Goal: Contribute content: Add original content to the website for others to see

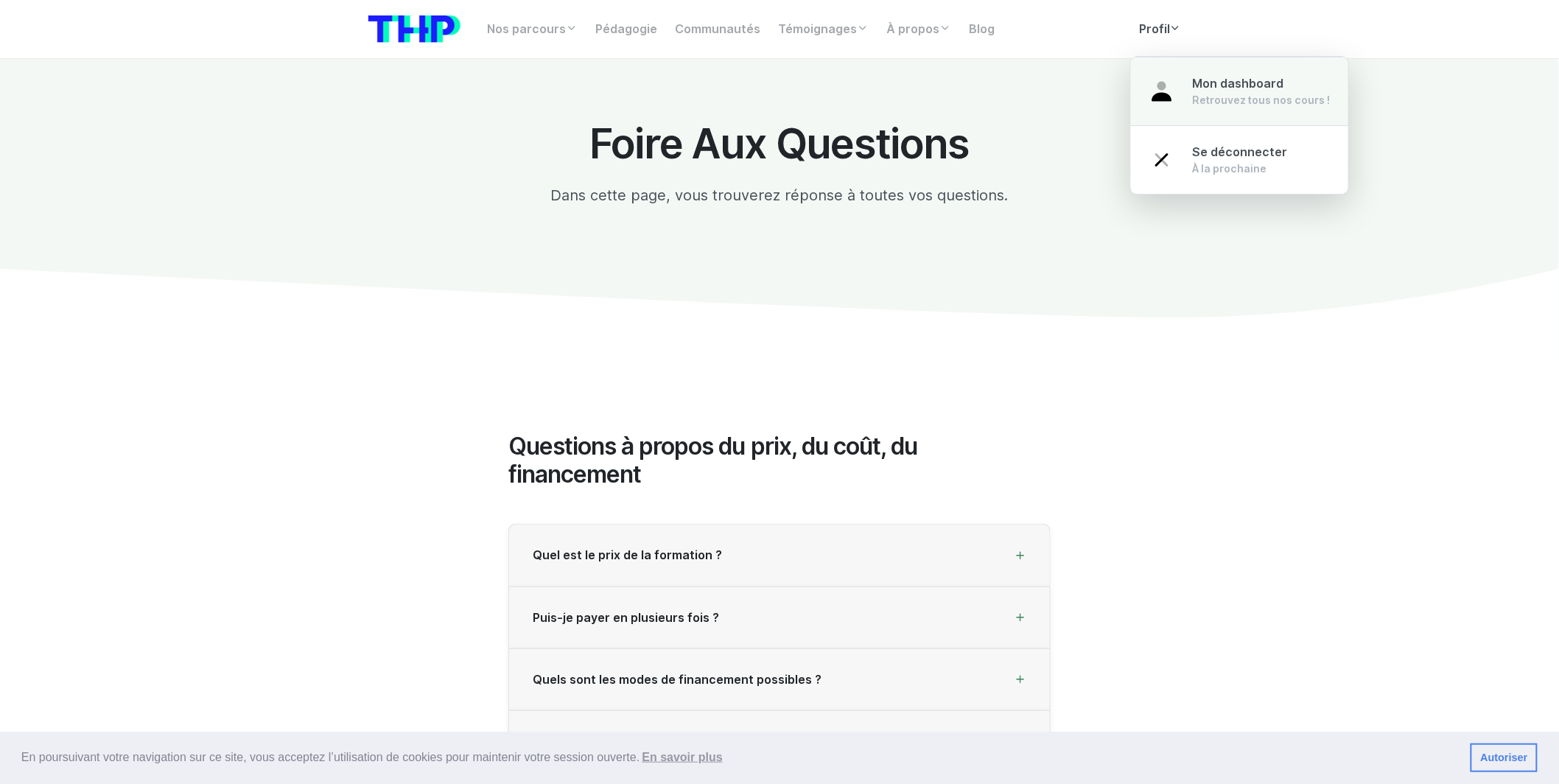
click at [1196, 99] on div "Retrouvez tous nos cours !" at bounding box center [1261, 100] width 137 height 15
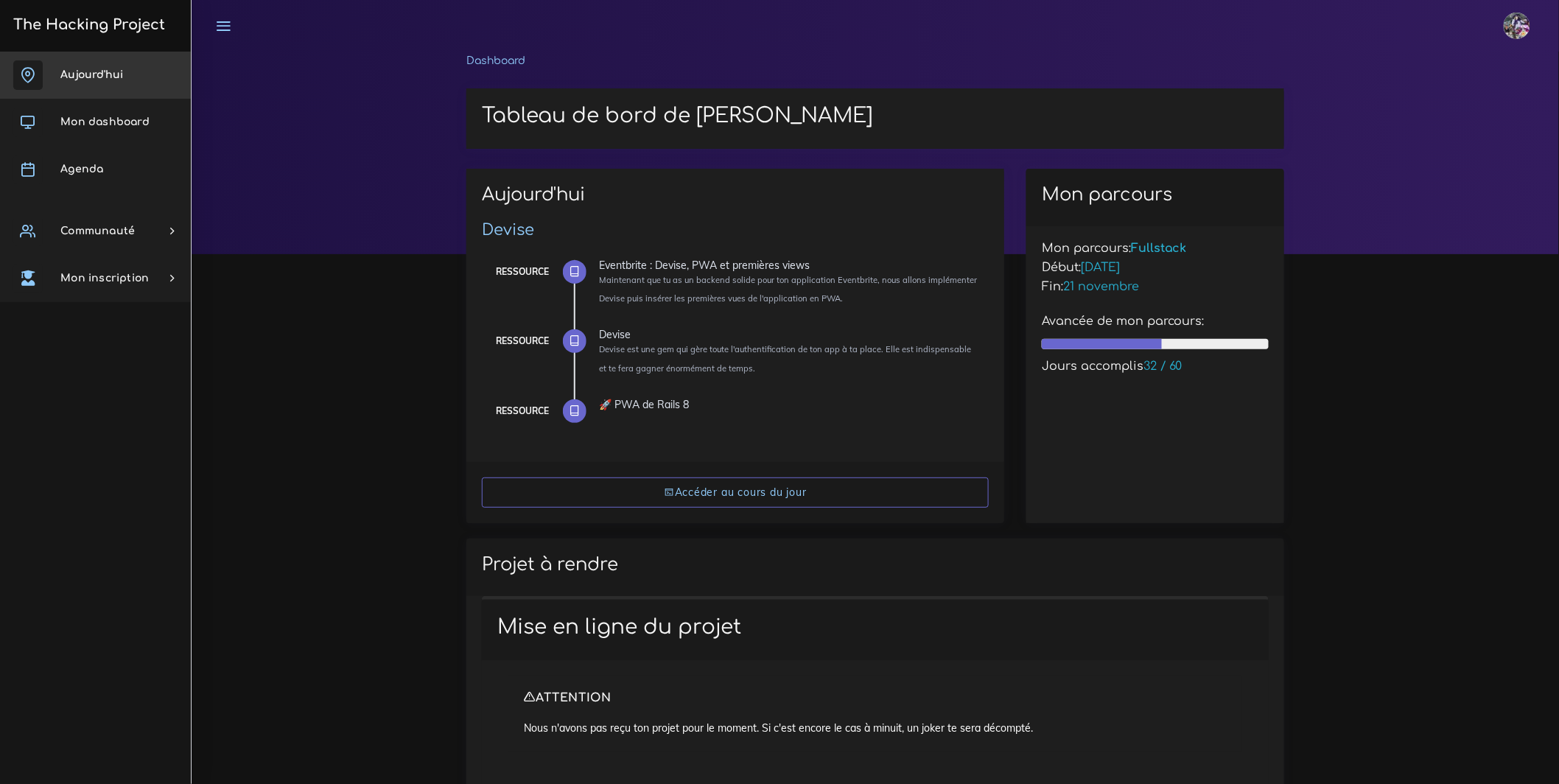
click at [34, 85] on icon at bounding box center [28, 75] width 30 height 30
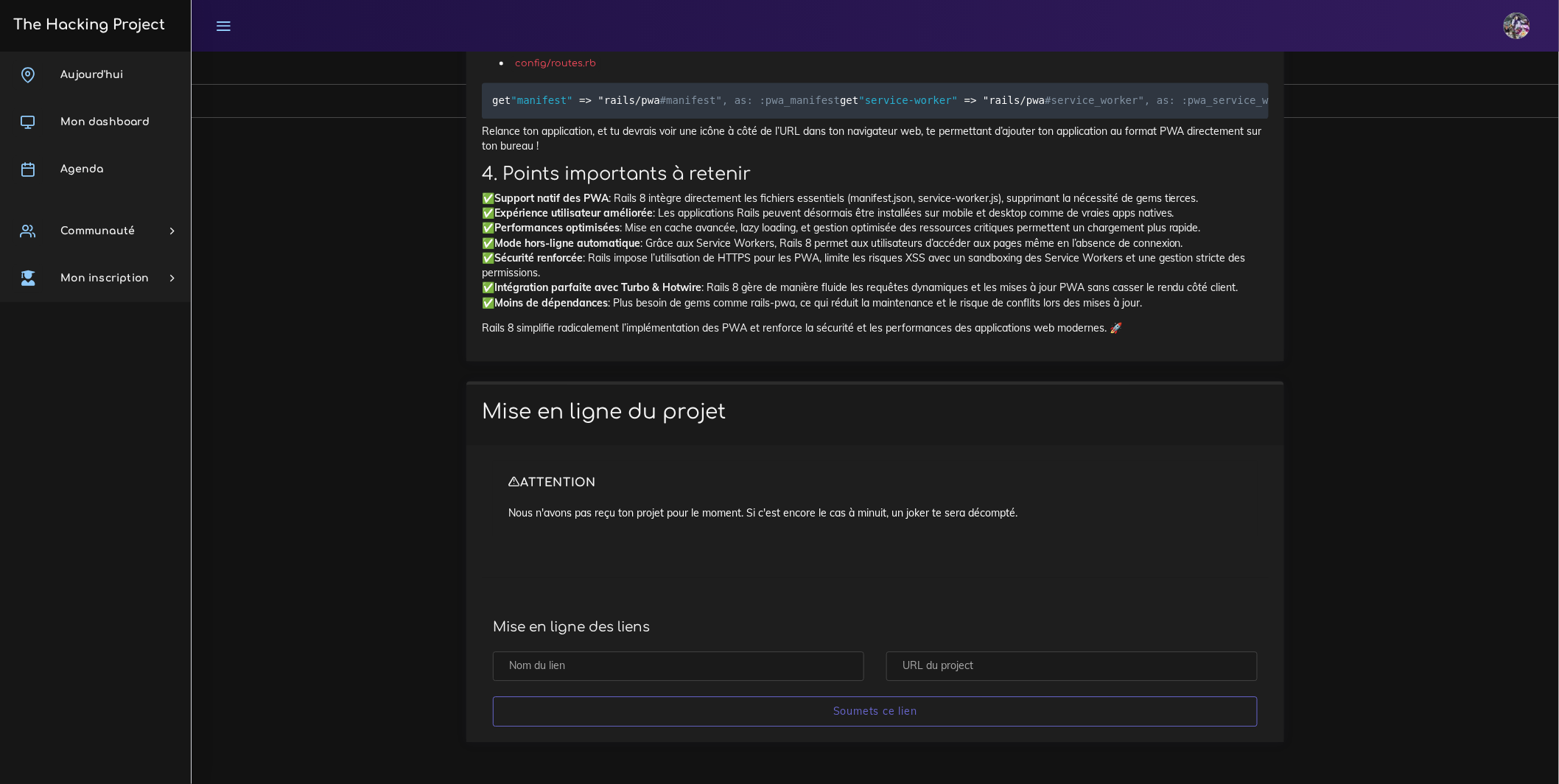
scroll to position [12392, 0]
click at [684, 671] on input "text" at bounding box center [678, 666] width 371 height 30
click at [965, 665] on input "text" at bounding box center [1071, 666] width 371 height 30
paste input "https://github.com/Enzoulette-94/Event-brike"
type input "https://github.com/Enzoulette-94/Event-brike"
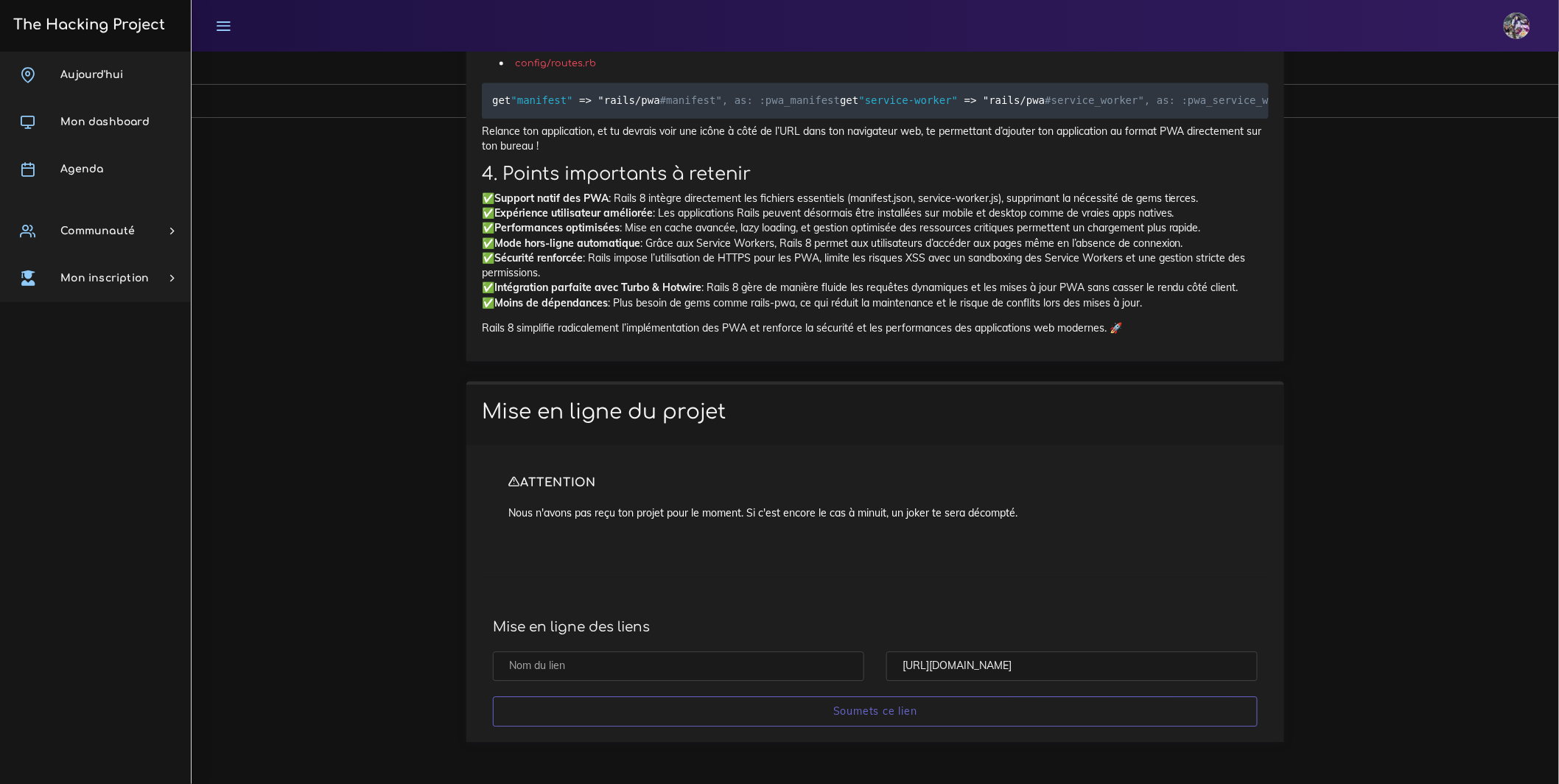
click at [724, 655] on input "text" at bounding box center [678, 666] width 371 height 30
type input "d"
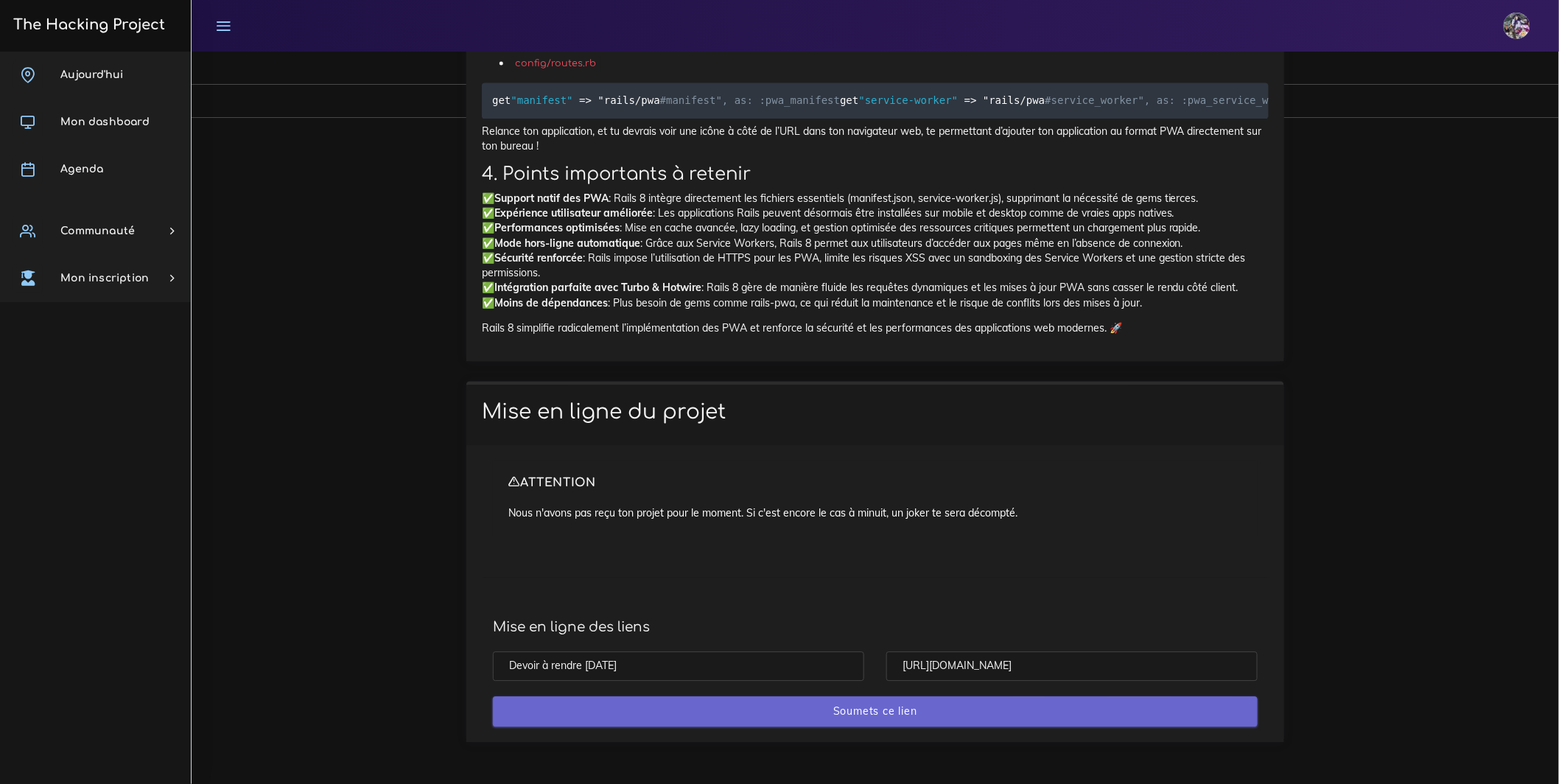
type input "Devoir à rendre [DATE]"
click at [883, 717] on input "Soumets ce lien" at bounding box center [875, 711] width 765 height 30
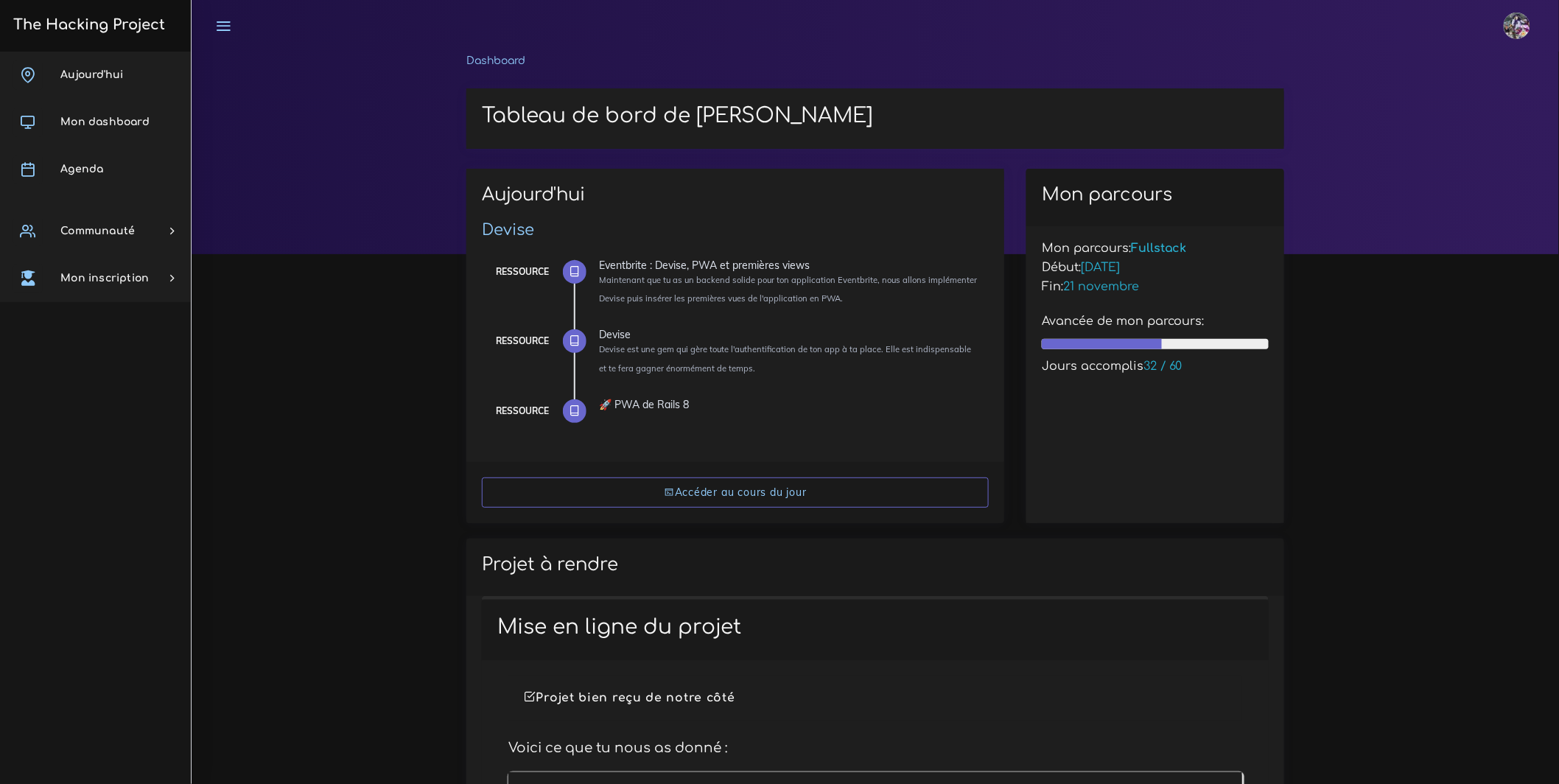
click at [114, 49] on div "The Hacking Project" at bounding box center [95, 26] width 191 height 51
click at [108, 44] on link "The Hacking Project" at bounding box center [87, 24] width 156 height 49
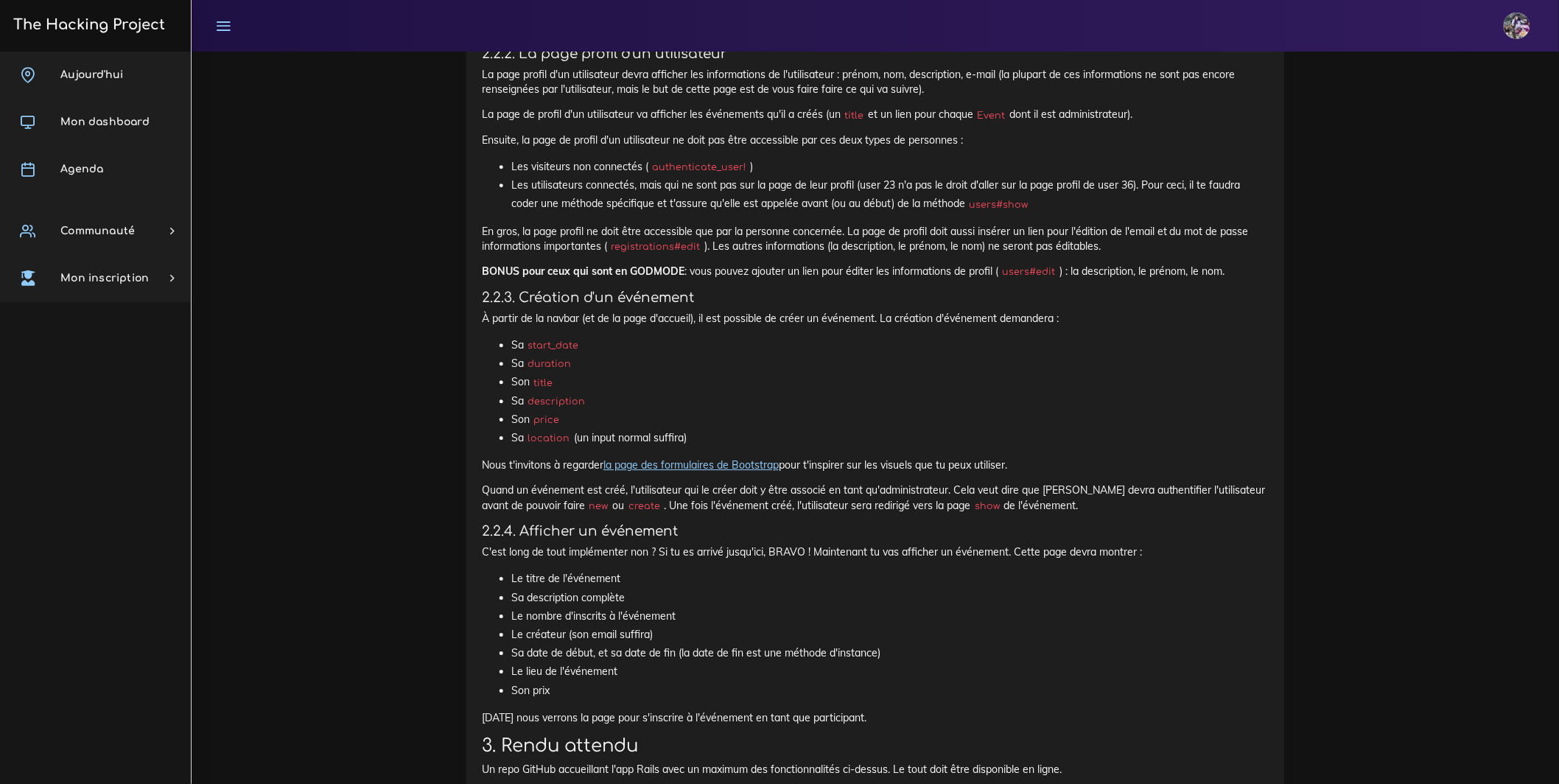
scroll to position [1616, 0]
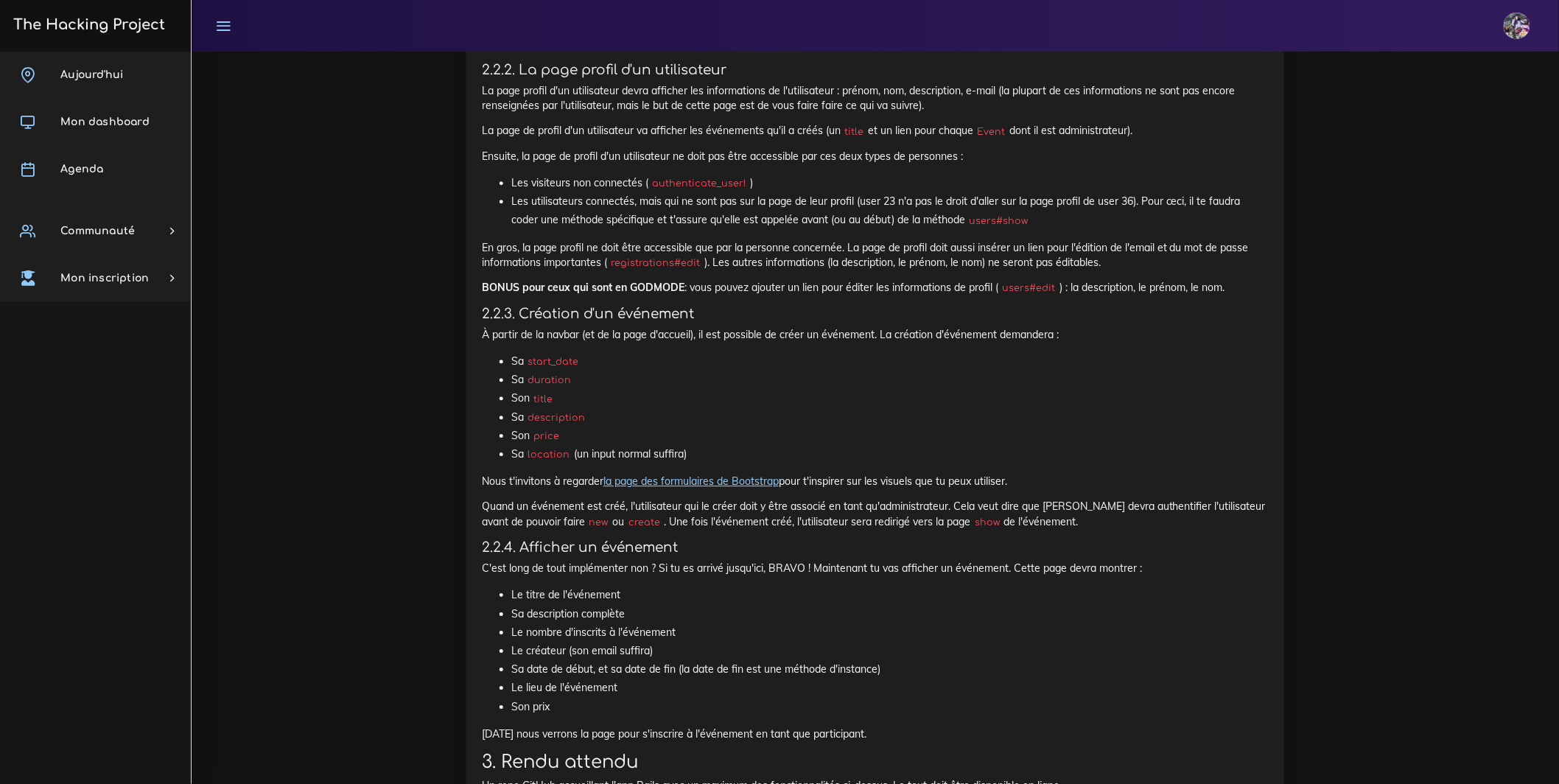
click at [120, 32] on h3 "The Hacking Project" at bounding box center [87, 25] width 156 height 17
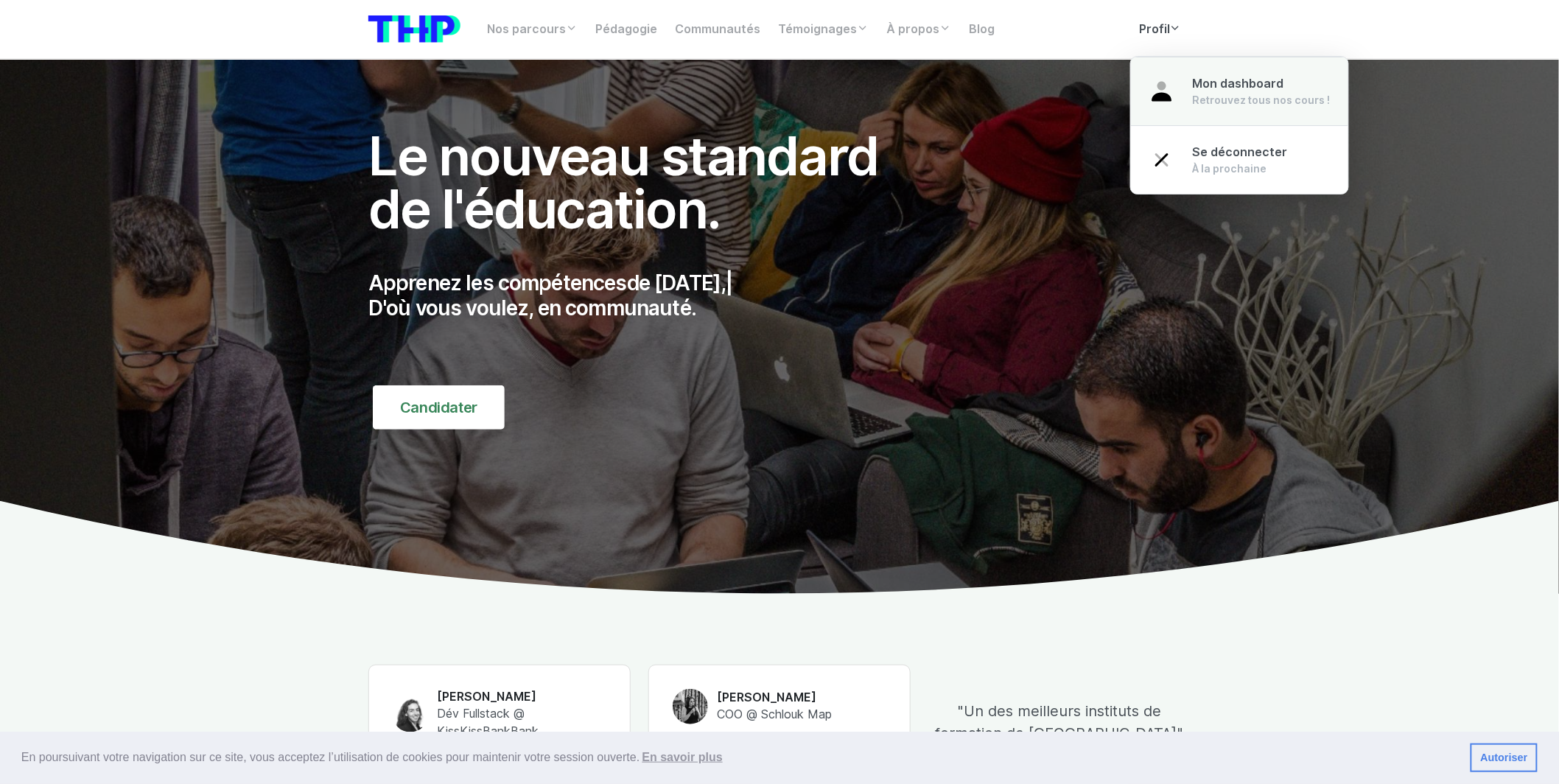
click at [1212, 102] on div "Retrouvez tous nos cours !" at bounding box center [1261, 100] width 137 height 15
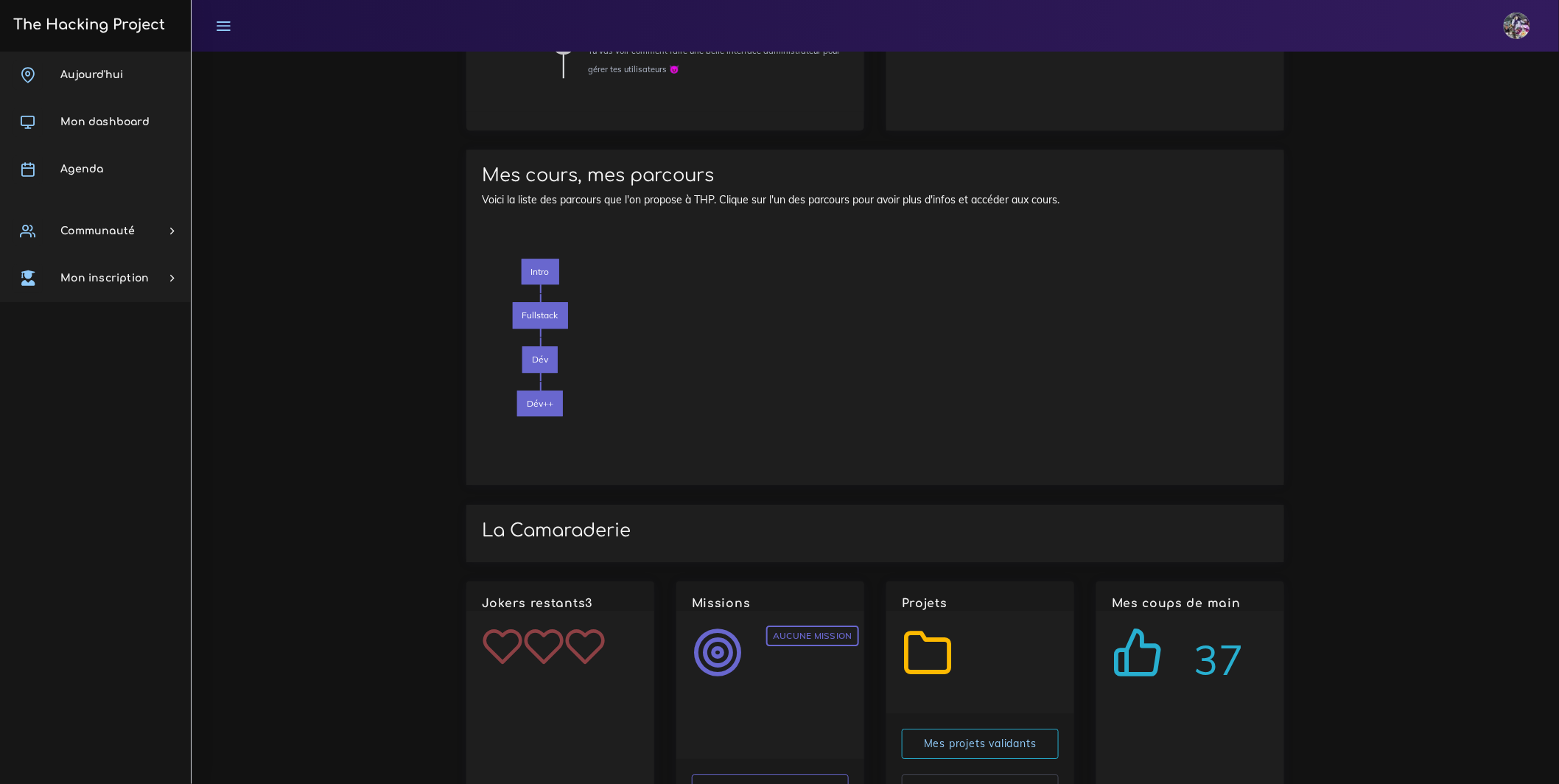
scroll to position [1801, 0]
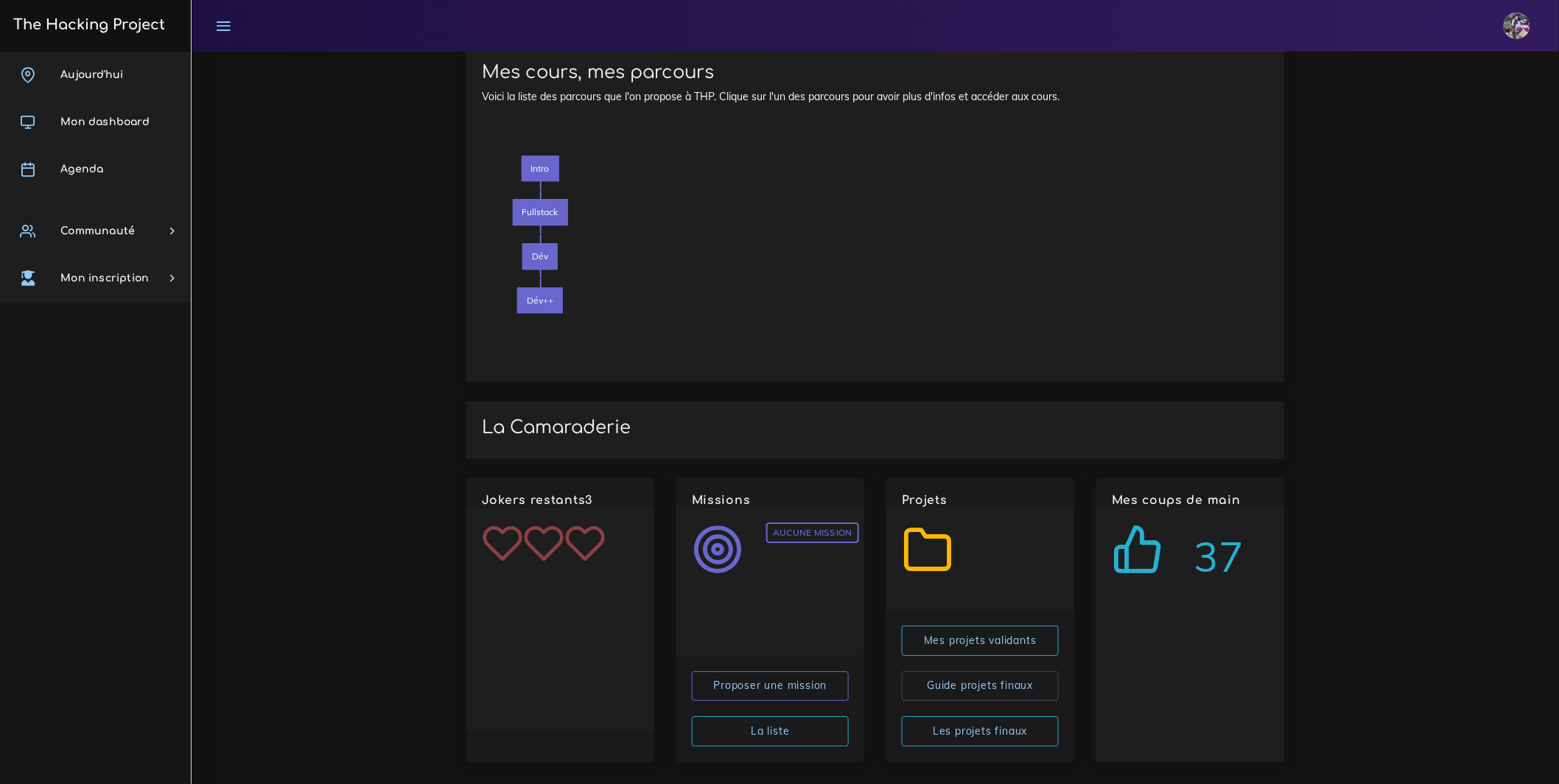
drag, startPoint x: 1162, startPoint y: 545, endPoint x: 1276, endPoint y: 556, distance: 114.5
click at [1276, 556] on div "37" at bounding box center [1190, 634] width 188 height 254
click at [1270, 559] on div "37" at bounding box center [1190, 634] width 188 height 254
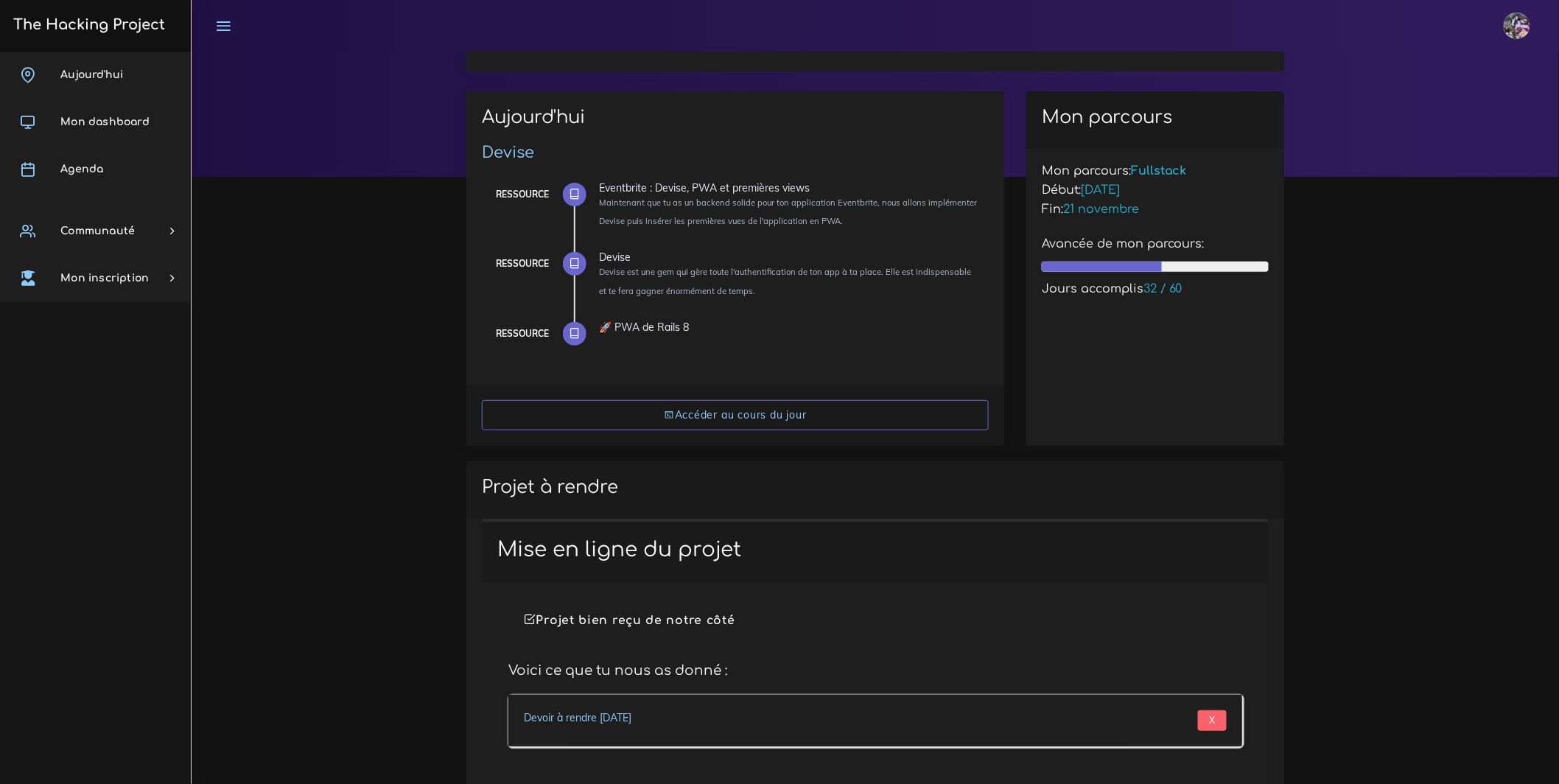
scroll to position [0, 0]
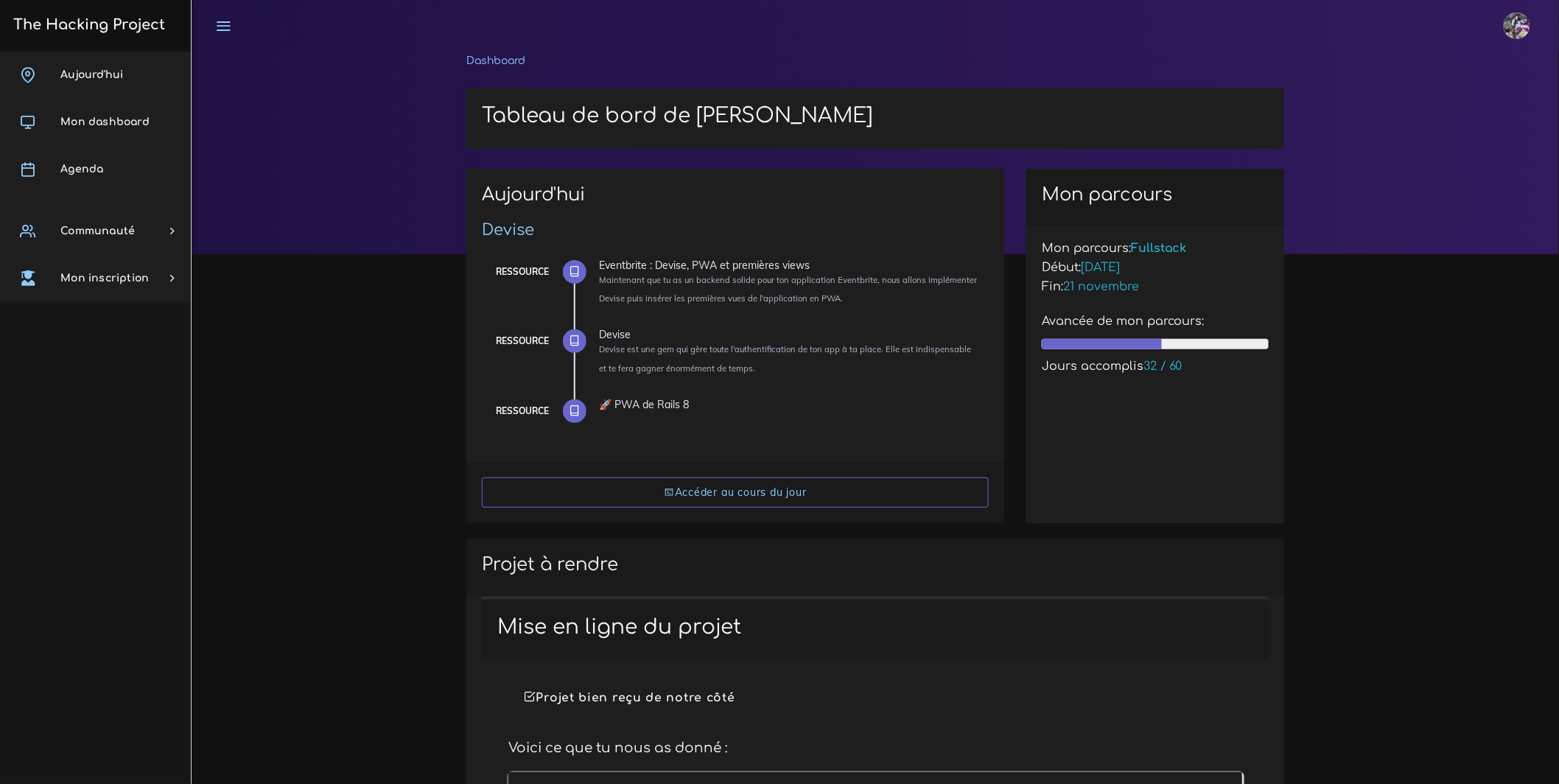
click at [43, 21] on h3 "The Hacking Project" at bounding box center [87, 25] width 156 height 17
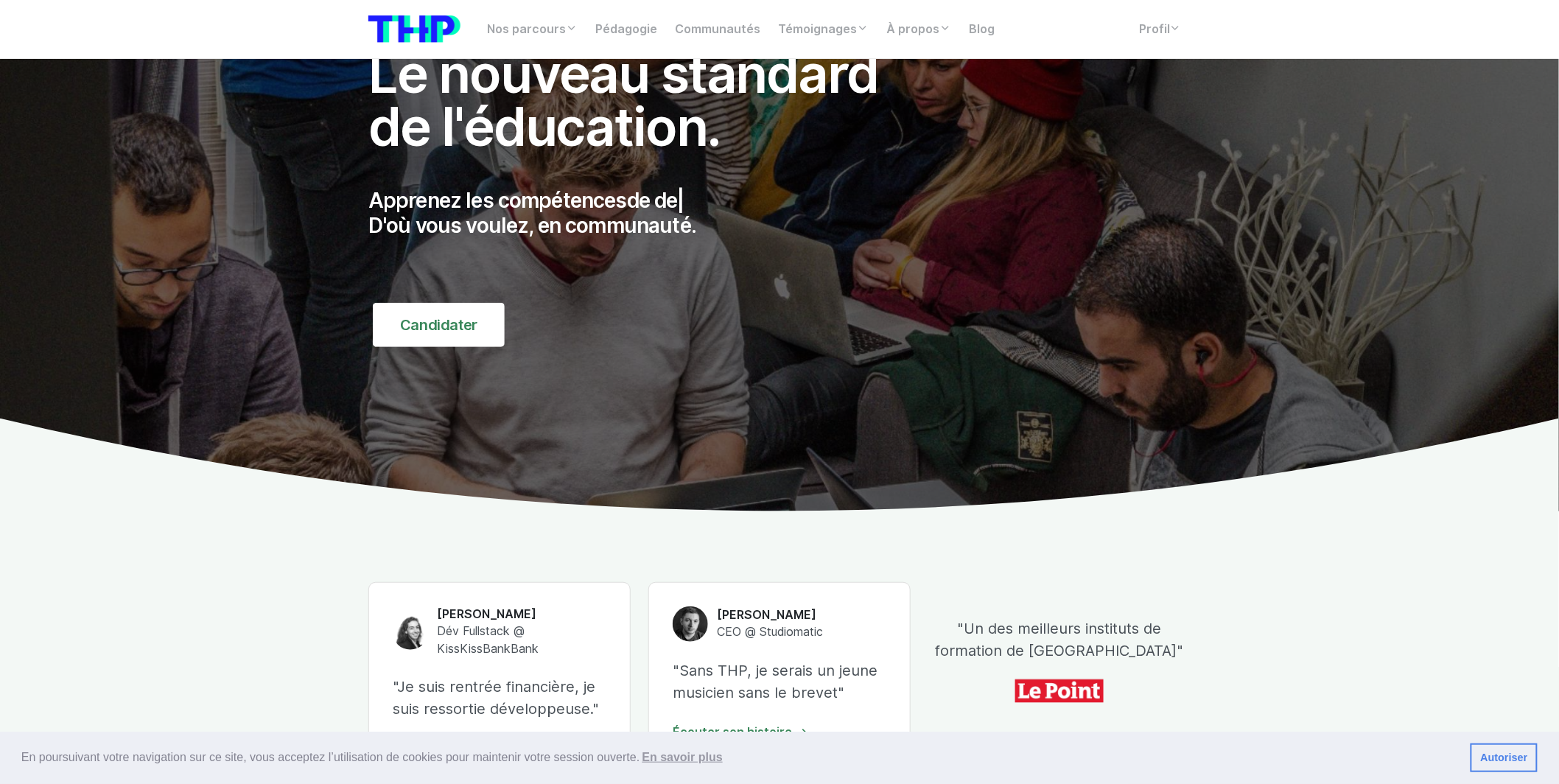
scroll to position [163, 0]
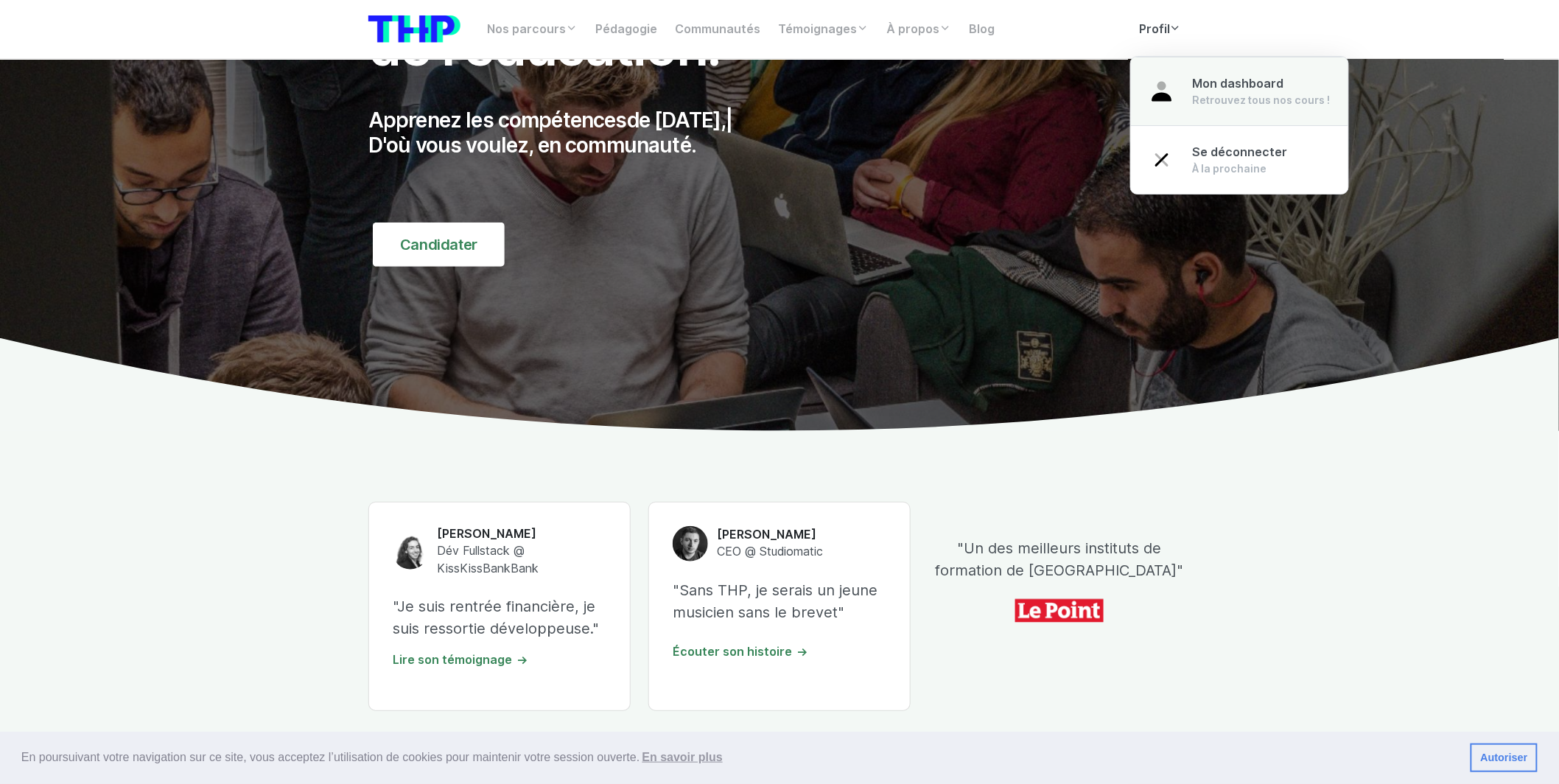
click at [1198, 90] on span "Mon dashboard" at bounding box center [1238, 84] width 91 height 14
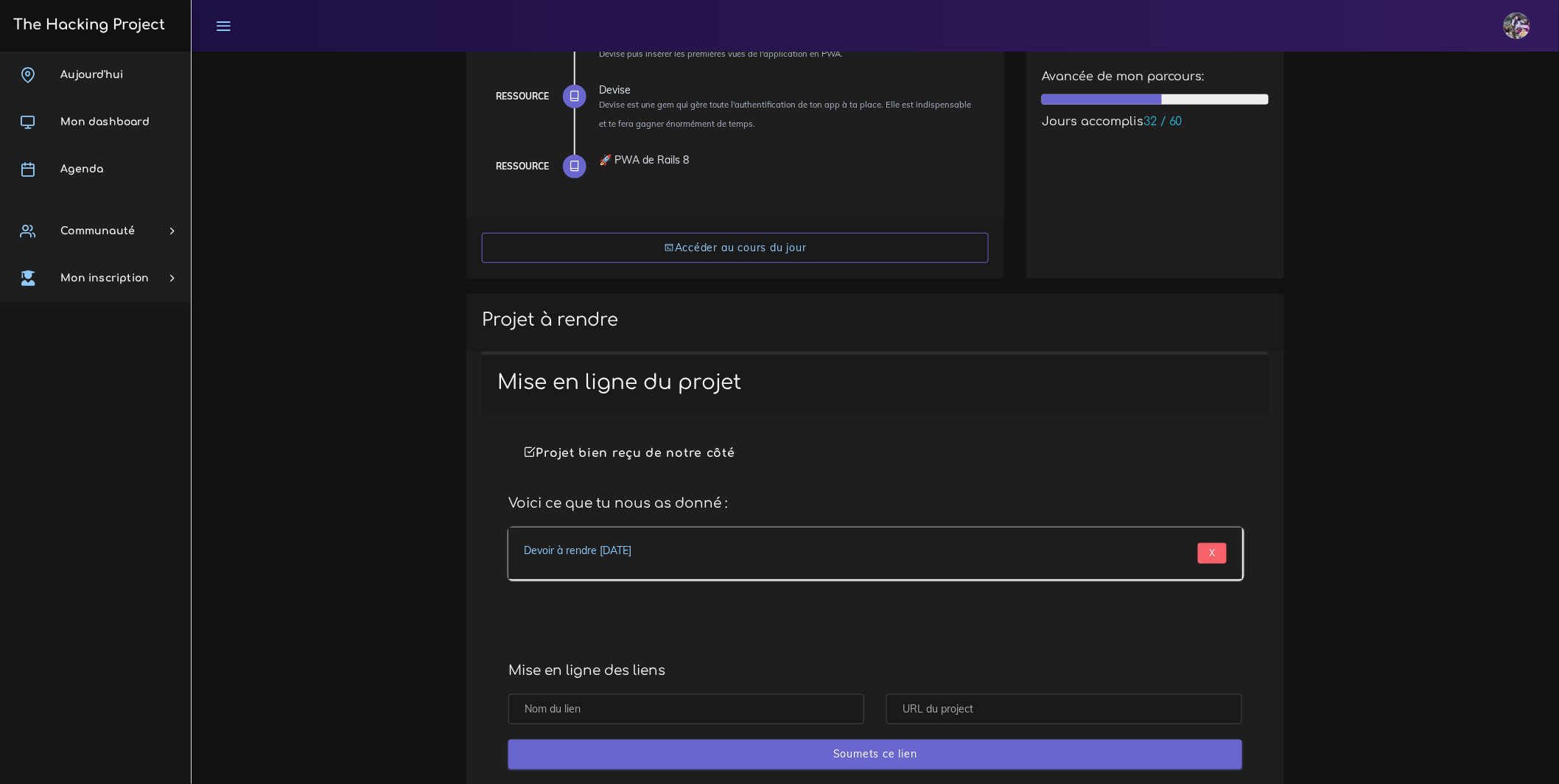
scroll to position [451, 0]
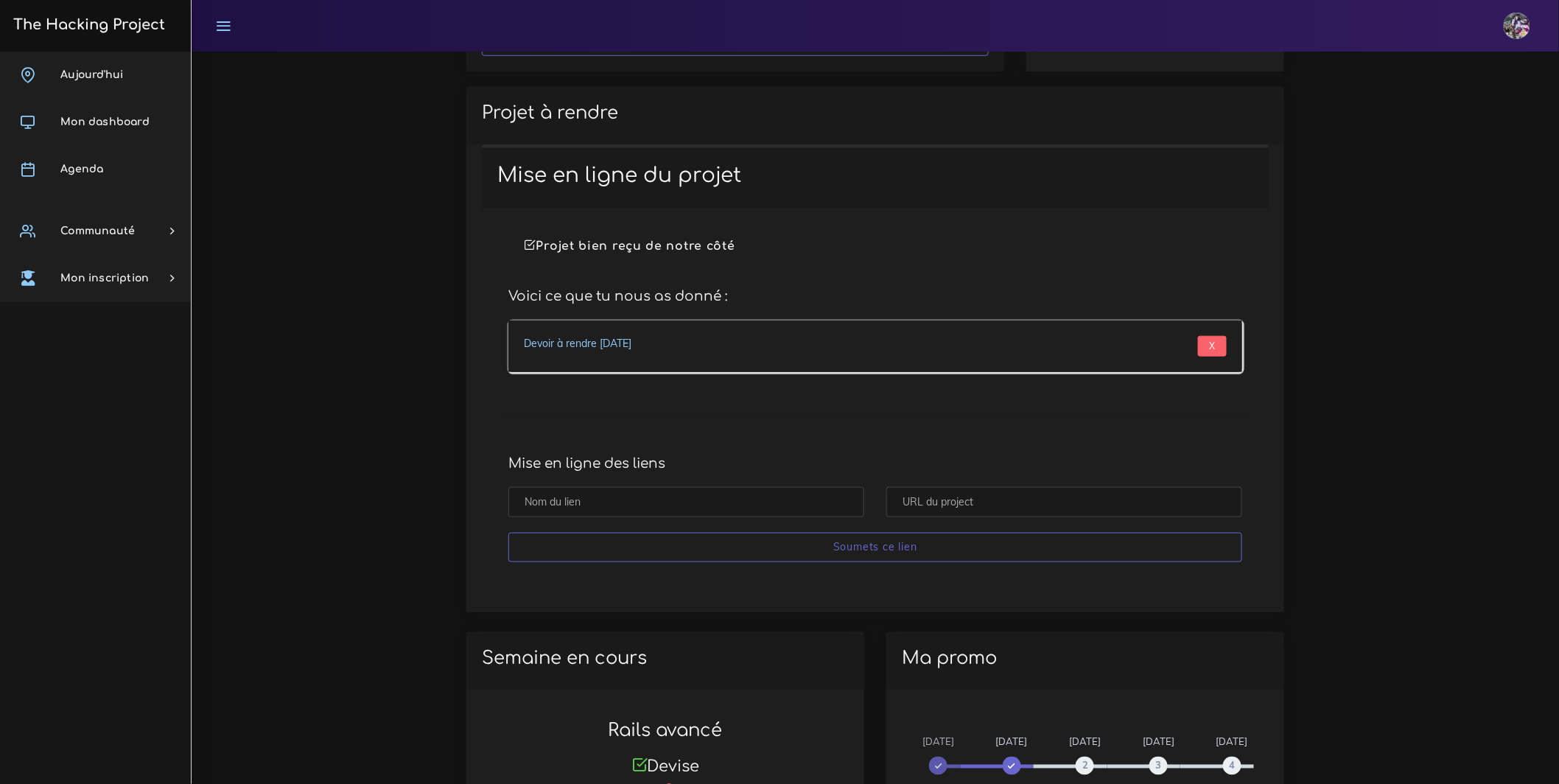
drag, startPoint x: 623, startPoint y: 444, endPoint x: 609, endPoint y: 437, distance: 15.7
click at [620, 444] on div "Projet bien reçu de notre côté Voici ce que tu nous as donné : Devoir à rendre …" at bounding box center [875, 393] width 787 height 369
drag, startPoint x: 563, startPoint y: 401, endPoint x: 1114, endPoint y: 409, distance: 551.1
click at [1114, 409] on div "Projet bien reçu de notre côté Voici ce que tu nous as donné : Devoir à rendre …" at bounding box center [875, 393] width 787 height 369
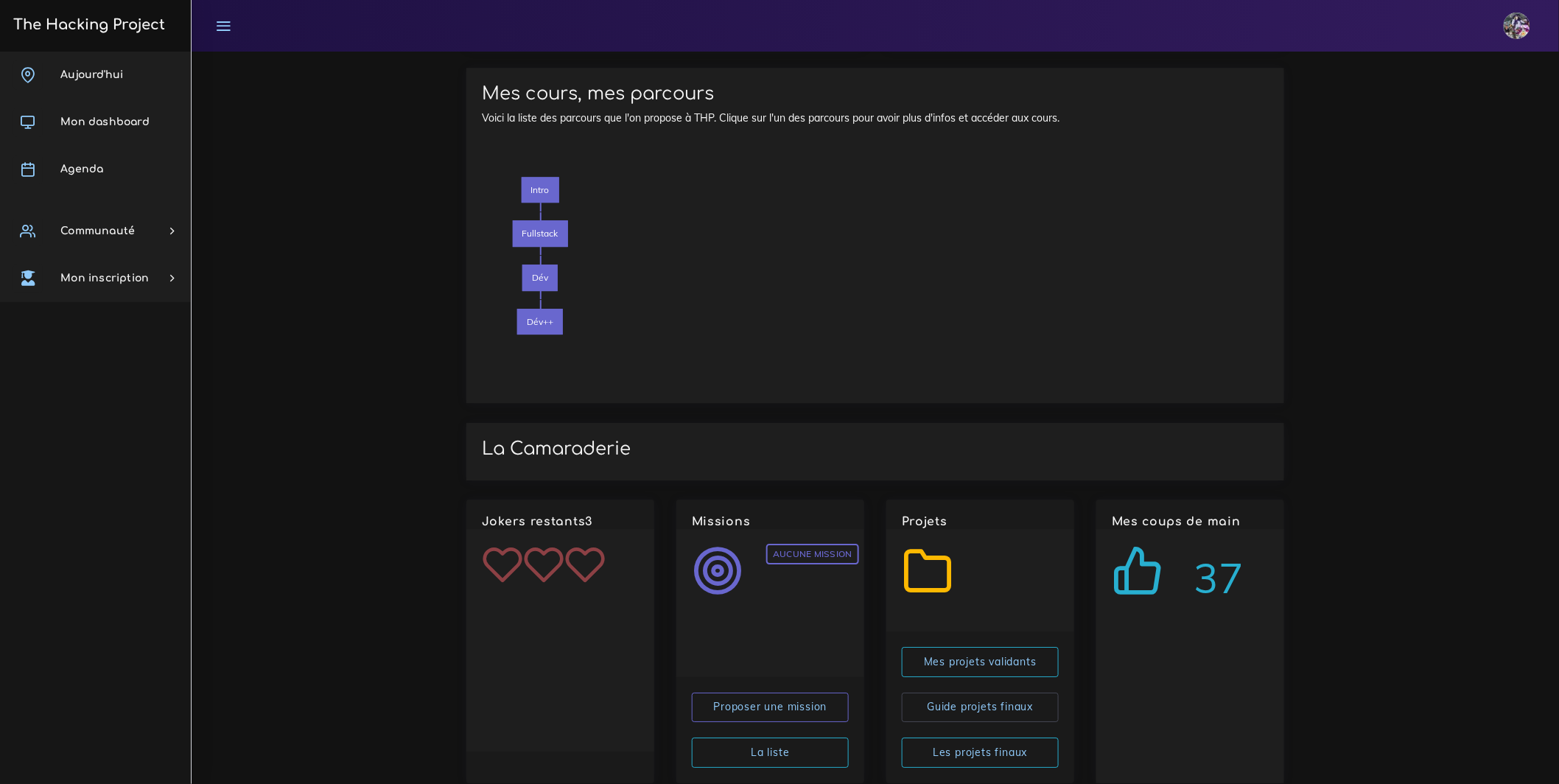
scroll to position [1801, 0]
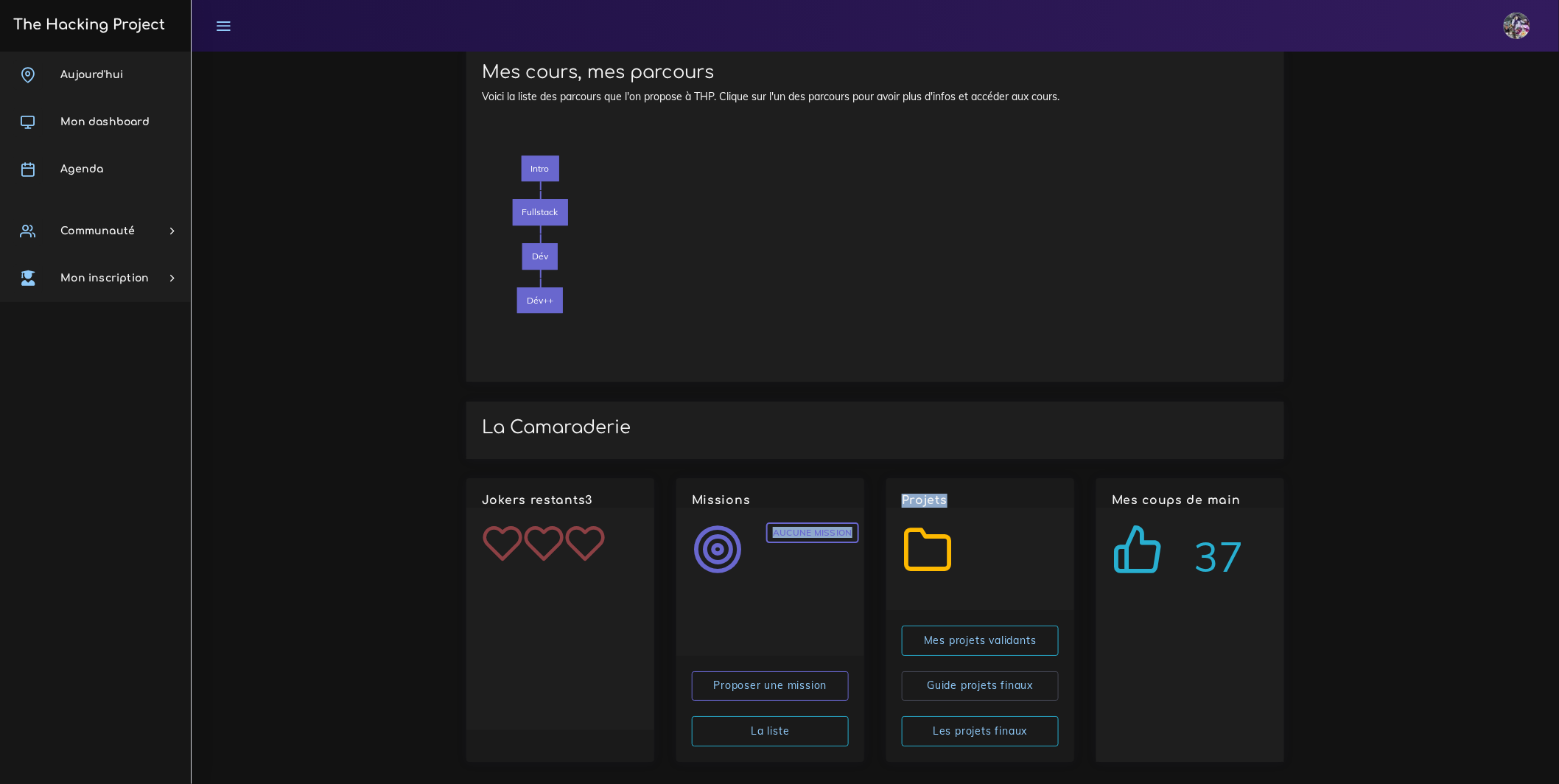
drag, startPoint x: 963, startPoint y: 551, endPoint x: 817, endPoint y: 503, distance: 153.7
click at [805, 507] on div "Jokers restants 3 Missions Aucune mission Proposer une mission La liste Projets…" at bounding box center [875, 627] width 840 height 299
click at [950, 329] on div "Introduction au code 3 semaines de test pour apprendre les bases de l'informati…" at bounding box center [1110, 257] width 337 height 216
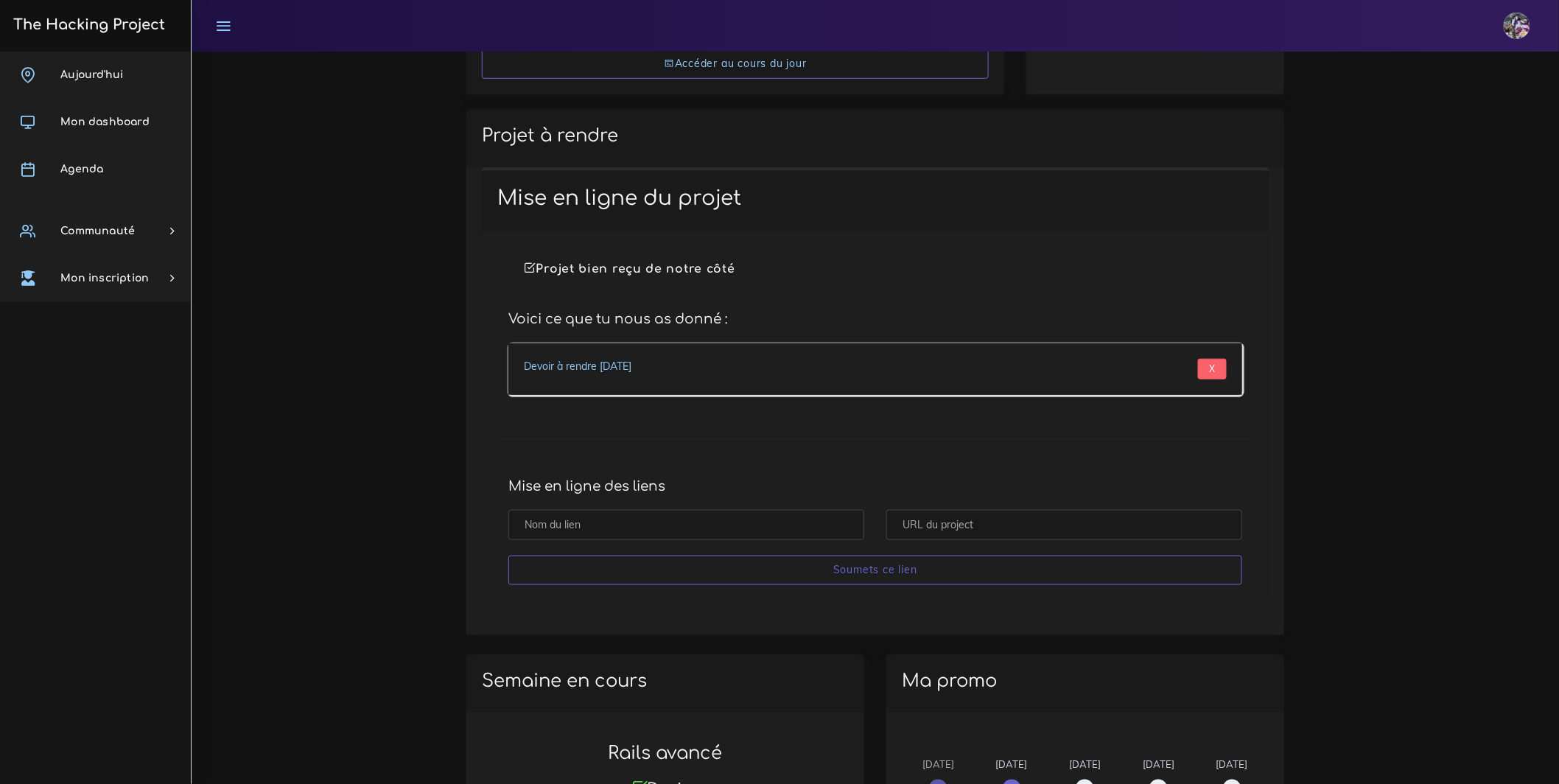
scroll to position [418, 0]
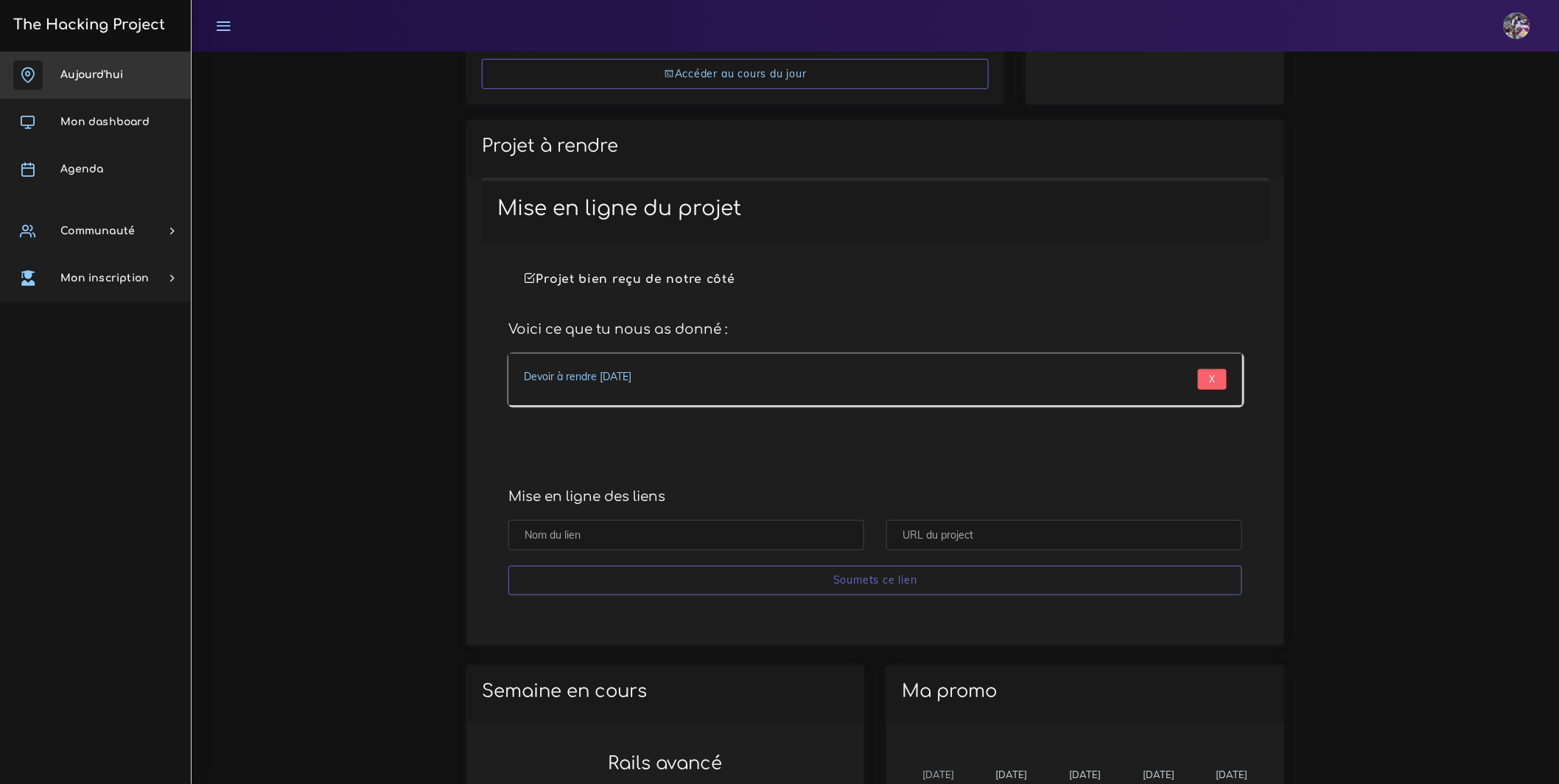
click at [90, 56] on link "Aujourd'hui" at bounding box center [95, 75] width 190 height 47
